Goal: Information Seeking & Learning: Learn about a topic

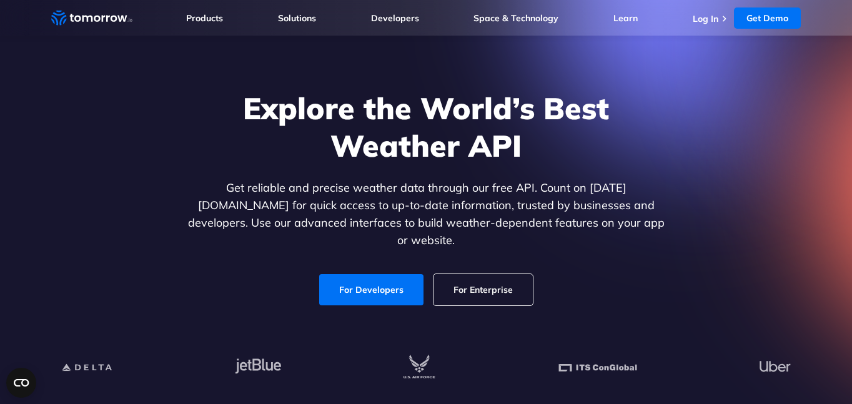
scroll to position [42, 0]
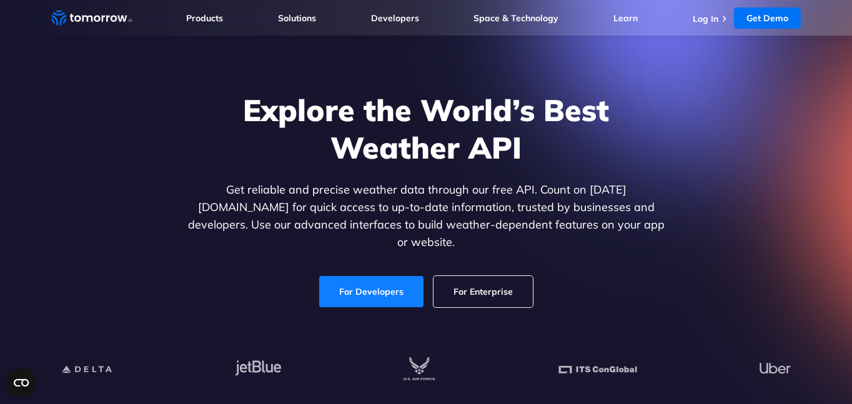
click at [404, 285] on link "For Developers" at bounding box center [371, 291] width 104 height 31
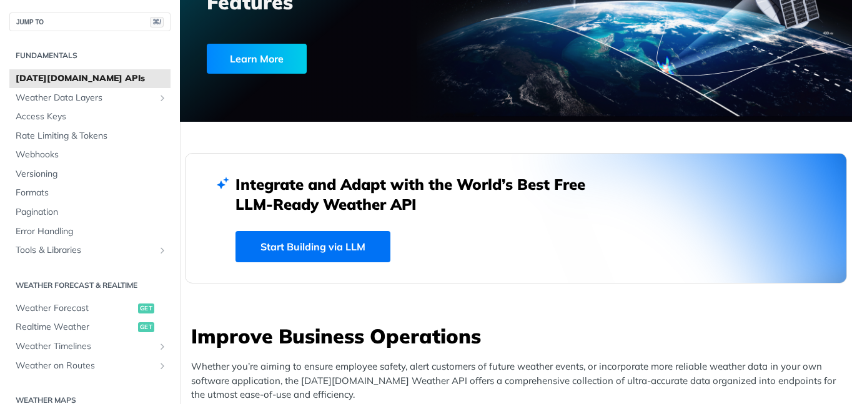
scroll to position [194, 0]
